Goal: Task Accomplishment & Management: Use online tool/utility

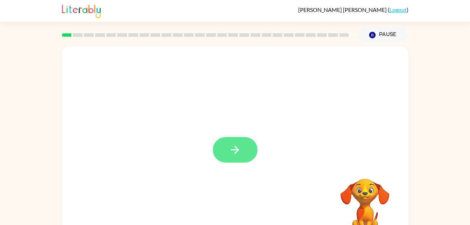
click at [233, 151] on icon "button" at bounding box center [235, 150] width 12 height 12
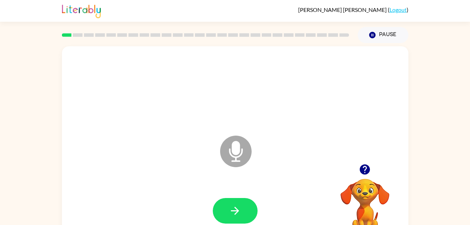
click at [291, 184] on icon "Microphone The Microphone is here when it is your turn to talk" at bounding box center [270, 160] width 105 height 53
click at [249, 213] on button "button" at bounding box center [235, 211] width 45 height 26
click at [244, 207] on button "button" at bounding box center [235, 211] width 45 height 26
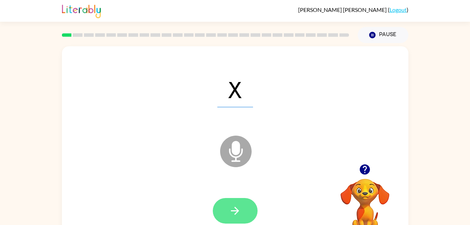
click at [235, 202] on button "button" at bounding box center [235, 211] width 45 height 26
click at [238, 213] on icon "button" at bounding box center [235, 210] width 12 height 12
click at [246, 215] on button "button" at bounding box center [235, 211] width 45 height 26
click at [240, 215] on icon "button" at bounding box center [235, 210] width 12 height 12
click at [239, 213] on icon "button" at bounding box center [235, 210] width 12 height 12
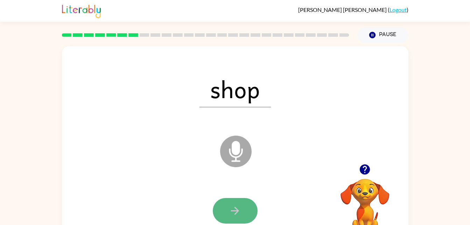
click at [233, 211] on icon "button" at bounding box center [235, 211] width 8 height 8
click at [241, 214] on icon "button" at bounding box center [235, 210] width 12 height 12
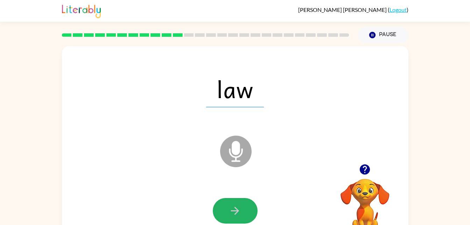
click at [241, 214] on icon "button" at bounding box center [235, 210] width 12 height 12
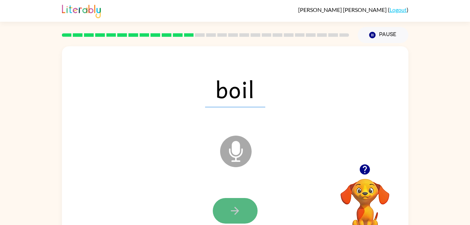
click at [234, 207] on icon "button" at bounding box center [235, 210] width 12 height 12
click at [237, 207] on icon "button" at bounding box center [235, 210] width 12 height 12
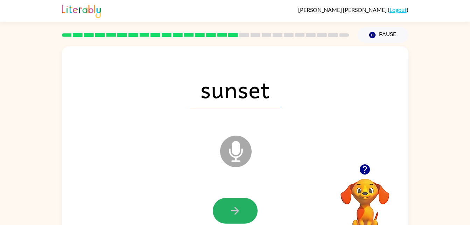
click at [237, 207] on icon "button" at bounding box center [235, 210] width 12 height 12
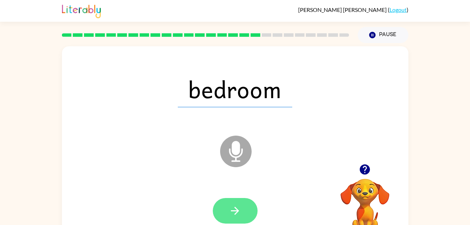
click at [224, 216] on button "button" at bounding box center [235, 211] width 45 height 26
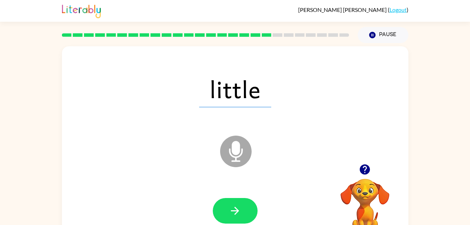
drag, startPoint x: 224, startPoint y: 216, endPoint x: 183, endPoint y: 194, distance: 46.8
click at [183, 194] on div at bounding box center [235, 210] width 333 height 57
click at [229, 211] on icon "button" at bounding box center [235, 210] width 12 height 12
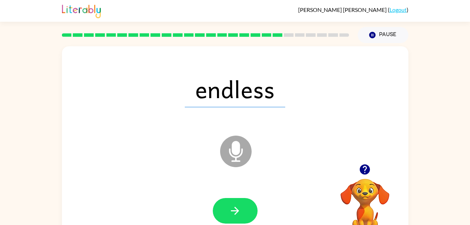
drag, startPoint x: 239, startPoint y: 141, endPoint x: 238, endPoint y: 146, distance: 4.6
click at [238, 146] on icon "Microphone The Microphone is here when it is your turn to talk" at bounding box center [270, 160] width 105 height 53
click at [231, 159] on icon at bounding box center [236, 152] width 32 height 32
click at [228, 204] on button "button" at bounding box center [235, 211] width 45 height 26
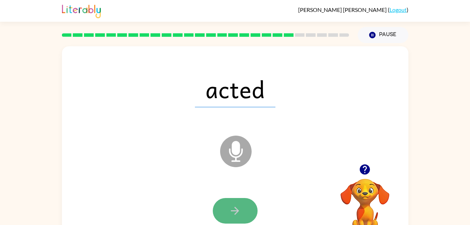
click at [231, 203] on button "button" at bounding box center [235, 211] width 45 height 26
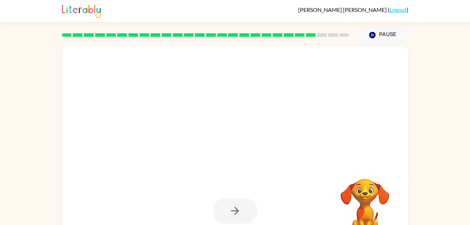
click at [185, 196] on div at bounding box center [235, 210] width 333 height 57
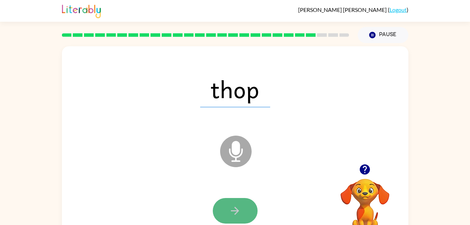
click at [235, 213] on icon "button" at bounding box center [235, 210] width 12 height 12
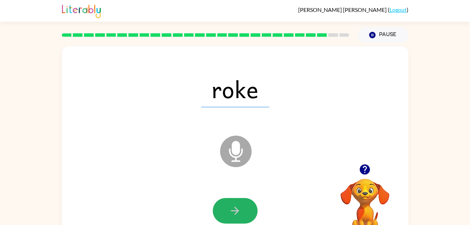
click at [235, 213] on icon "button" at bounding box center [235, 210] width 12 height 12
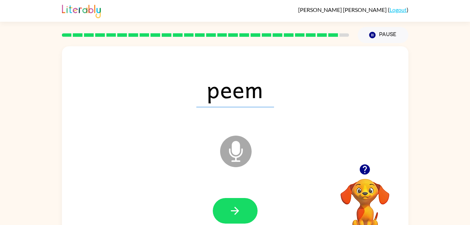
drag, startPoint x: 235, startPoint y: 213, endPoint x: 150, endPoint y: 200, distance: 86.0
click at [150, 200] on div at bounding box center [235, 210] width 333 height 57
click at [235, 212] on icon "button" at bounding box center [235, 210] width 12 height 12
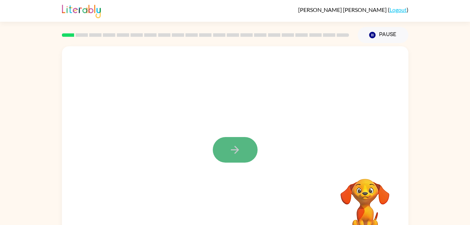
click at [248, 154] on button "button" at bounding box center [235, 150] width 45 height 26
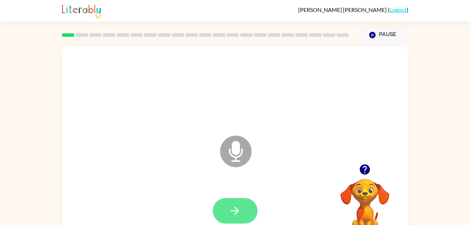
click at [244, 207] on button "button" at bounding box center [235, 211] width 45 height 26
drag, startPoint x: 244, startPoint y: 207, endPoint x: 187, endPoint y: 189, distance: 59.9
click at [187, 189] on div at bounding box center [235, 210] width 333 height 57
click at [232, 213] on icon "button" at bounding box center [235, 210] width 12 height 12
click at [239, 205] on icon "button" at bounding box center [235, 210] width 12 height 12
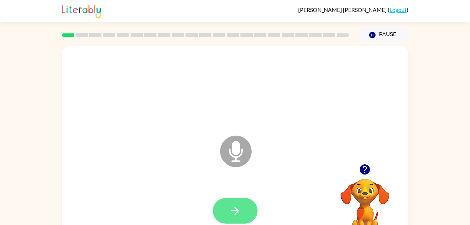
click at [249, 206] on button "button" at bounding box center [235, 211] width 45 height 26
drag, startPoint x: 237, startPoint y: 209, endPoint x: 181, endPoint y: 195, distance: 58.4
click at [181, 195] on div at bounding box center [235, 210] width 333 height 57
click at [228, 210] on button "button" at bounding box center [235, 211] width 45 height 26
click at [225, 208] on button "button" at bounding box center [235, 211] width 45 height 26
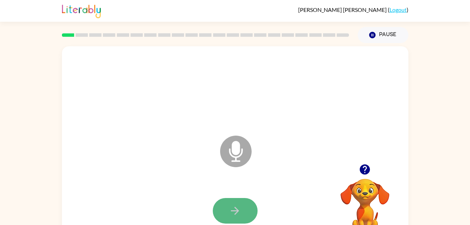
click at [233, 202] on button "button" at bounding box center [235, 211] width 45 height 26
drag, startPoint x: 230, startPoint y: 197, endPoint x: 231, endPoint y: 207, distance: 10.2
click at [231, 207] on icon "button" at bounding box center [235, 210] width 12 height 12
drag, startPoint x: 231, startPoint y: 207, endPoint x: 161, endPoint y: 204, distance: 69.4
click at [161, 204] on div at bounding box center [235, 210] width 333 height 57
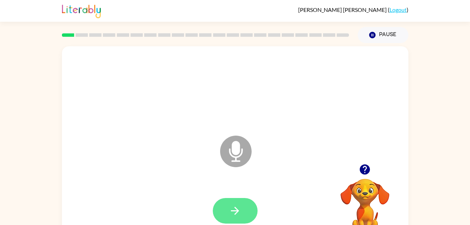
click at [235, 207] on icon "button" at bounding box center [235, 210] width 12 height 12
drag, startPoint x: 235, startPoint y: 207, endPoint x: 196, endPoint y: 194, distance: 41.2
click at [196, 194] on div at bounding box center [235, 210] width 333 height 57
click at [243, 209] on button "button" at bounding box center [235, 211] width 45 height 26
click at [240, 208] on icon "button" at bounding box center [235, 210] width 12 height 12
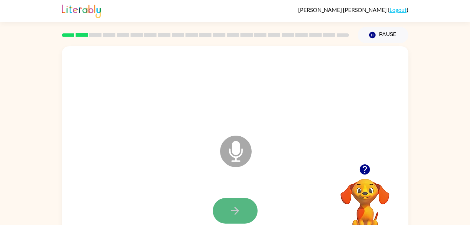
click at [237, 206] on icon "button" at bounding box center [235, 210] width 12 height 12
drag, startPoint x: 235, startPoint y: 207, endPoint x: 188, endPoint y: 201, distance: 46.9
click at [188, 201] on div at bounding box center [235, 210] width 333 height 57
click at [242, 214] on button "button" at bounding box center [235, 211] width 45 height 26
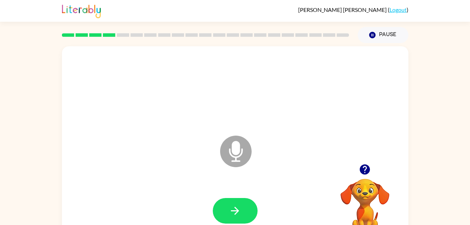
click at [242, 214] on button "button" at bounding box center [235, 211] width 45 height 26
drag, startPoint x: 242, startPoint y: 214, endPoint x: 174, endPoint y: 199, distance: 69.7
click at [174, 199] on div at bounding box center [235, 210] width 333 height 57
click at [226, 209] on button "button" at bounding box center [235, 211] width 45 height 26
drag, startPoint x: 226, startPoint y: 209, endPoint x: 193, endPoint y: 185, distance: 41.2
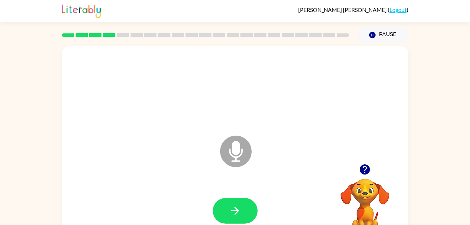
click at [193, 185] on div at bounding box center [235, 210] width 333 height 57
click at [228, 213] on button "button" at bounding box center [235, 211] width 45 height 26
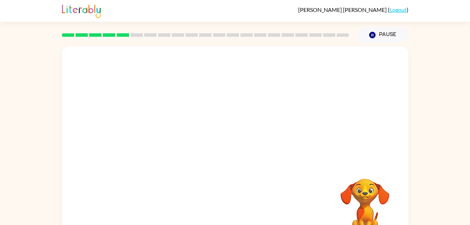
drag, startPoint x: 228, startPoint y: 213, endPoint x: 200, endPoint y: 211, distance: 28.1
drag, startPoint x: 200, startPoint y: 211, endPoint x: 178, endPoint y: 200, distance: 24.7
click at [178, 200] on div "Your browser must support playing .mp4 files to use Literably. Please try using…" at bounding box center [235, 146] width 347 height 200
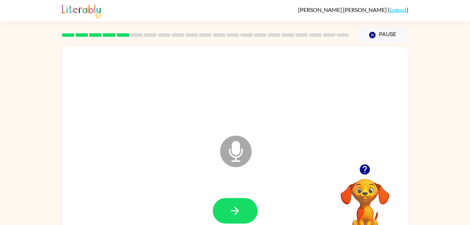
click at [179, 192] on div at bounding box center [235, 210] width 333 height 57
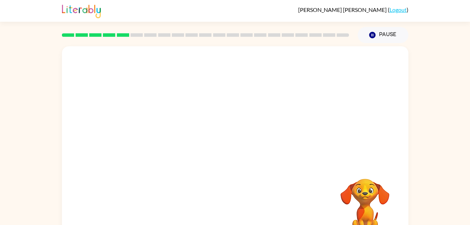
click at [179, 193] on div at bounding box center [235, 210] width 333 height 57
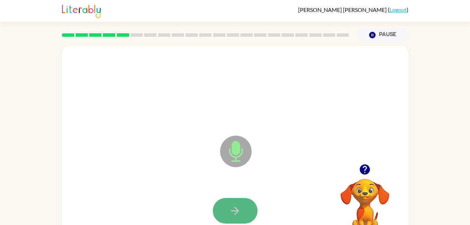
click at [221, 203] on button "button" at bounding box center [235, 211] width 45 height 26
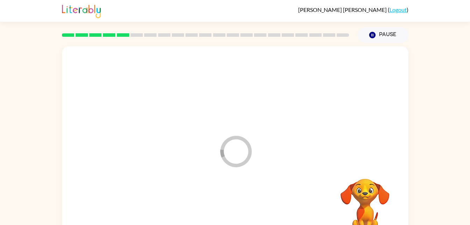
click at [221, 203] on div at bounding box center [235, 210] width 333 height 57
click at [221, 203] on div "Your browser must support playing .mp4 files to use Literably. Please try using…" at bounding box center [235, 146] width 347 height 200
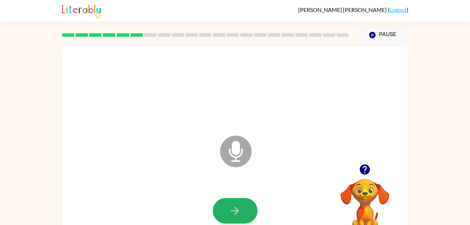
click at [221, 203] on button "button" at bounding box center [235, 211] width 45 height 26
click at [213, 215] on button "button" at bounding box center [235, 211] width 45 height 26
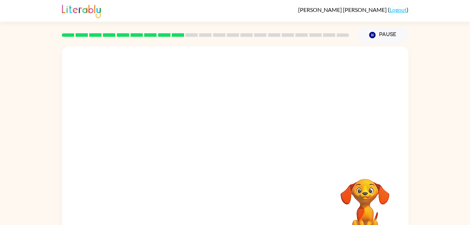
click at [182, 193] on div "Your browser must support playing .mp4 files to use Literably. Please try using…" at bounding box center [235, 146] width 347 height 200
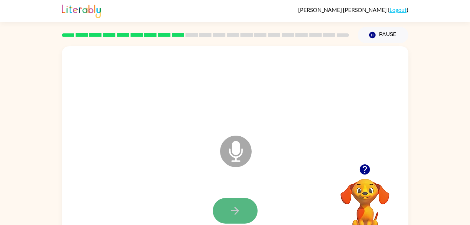
click at [230, 202] on button "button" at bounding box center [235, 211] width 45 height 26
drag, startPoint x: 230, startPoint y: 202, endPoint x: 225, endPoint y: 215, distance: 13.9
click at [225, 215] on button "button" at bounding box center [235, 211] width 45 height 26
click at [242, 208] on button "button" at bounding box center [235, 211] width 45 height 26
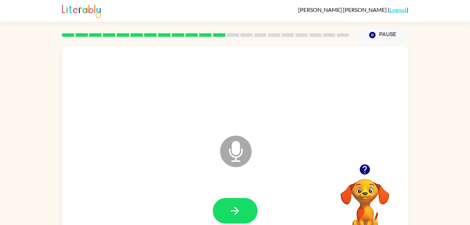
drag, startPoint x: 242, startPoint y: 208, endPoint x: 223, endPoint y: 207, distance: 19.3
click at [223, 207] on button "button" at bounding box center [235, 211] width 45 height 26
click at [236, 215] on icon "button" at bounding box center [235, 210] width 12 height 12
click at [236, 217] on button "button" at bounding box center [235, 211] width 45 height 26
click at [240, 216] on icon "button" at bounding box center [235, 210] width 12 height 12
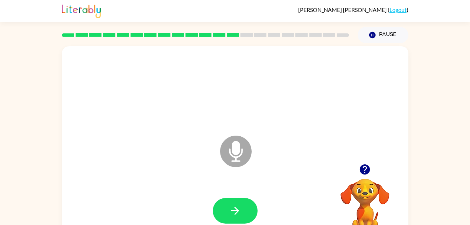
click at [95, 144] on div "Microphone The Microphone is here when it is your turn to talk" at bounding box center [218, 133] width 299 height 25
click at [235, 201] on button "button" at bounding box center [235, 211] width 45 height 26
click at [235, 204] on icon "button" at bounding box center [235, 210] width 12 height 12
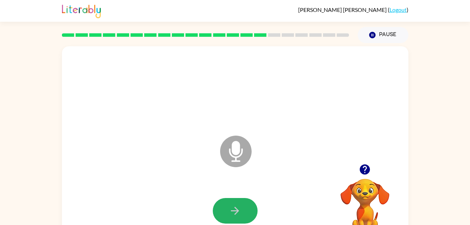
click at [235, 204] on icon "button" at bounding box center [235, 210] width 12 height 12
drag, startPoint x: 235, startPoint y: 204, endPoint x: 234, endPoint y: 208, distance: 4.0
click at [234, 208] on icon "button" at bounding box center [235, 210] width 12 height 12
click at [230, 208] on icon "button" at bounding box center [235, 210] width 12 height 12
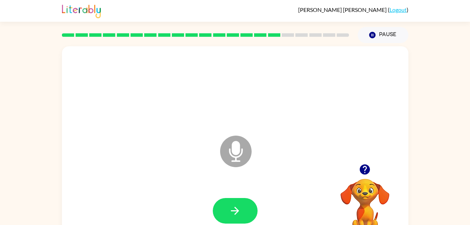
click at [230, 208] on icon "button" at bounding box center [235, 210] width 12 height 12
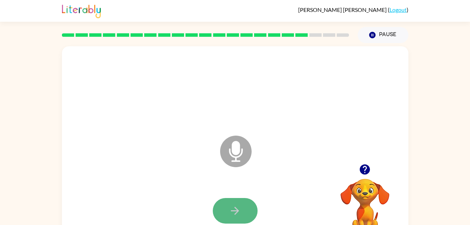
click at [230, 208] on icon "button" at bounding box center [235, 210] width 12 height 12
drag, startPoint x: 230, startPoint y: 208, endPoint x: 212, endPoint y: 198, distance: 21.3
click at [212, 198] on div at bounding box center [235, 210] width 333 height 57
click at [235, 214] on icon "button" at bounding box center [235, 211] width 8 height 8
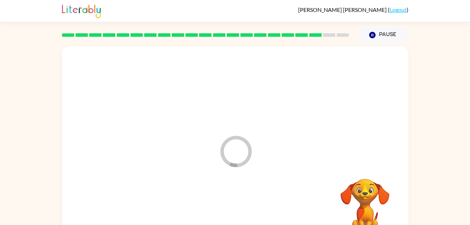
click at [235, 214] on div at bounding box center [235, 210] width 333 height 57
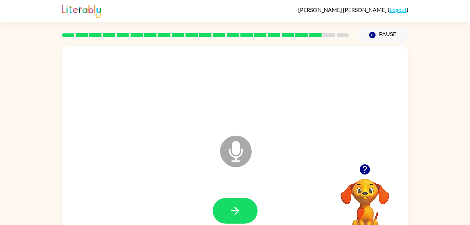
drag, startPoint x: 235, startPoint y: 214, endPoint x: 101, endPoint y: 132, distance: 157.5
click at [101, 132] on div "Microphone The Microphone is here when it is your turn to talk" at bounding box center [218, 133] width 299 height 25
click at [240, 201] on button "button" at bounding box center [235, 211] width 45 height 26
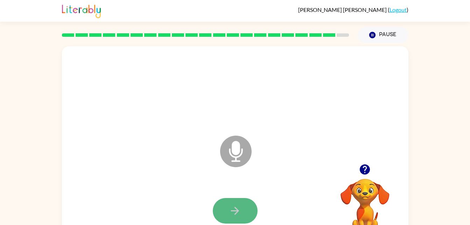
drag, startPoint x: 235, startPoint y: 207, endPoint x: 232, endPoint y: 208, distance: 3.7
click at [232, 208] on icon "button" at bounding box center [235, 210] width 12 height 12
